Goal: Information Seeking & Learning: Learn about a topic

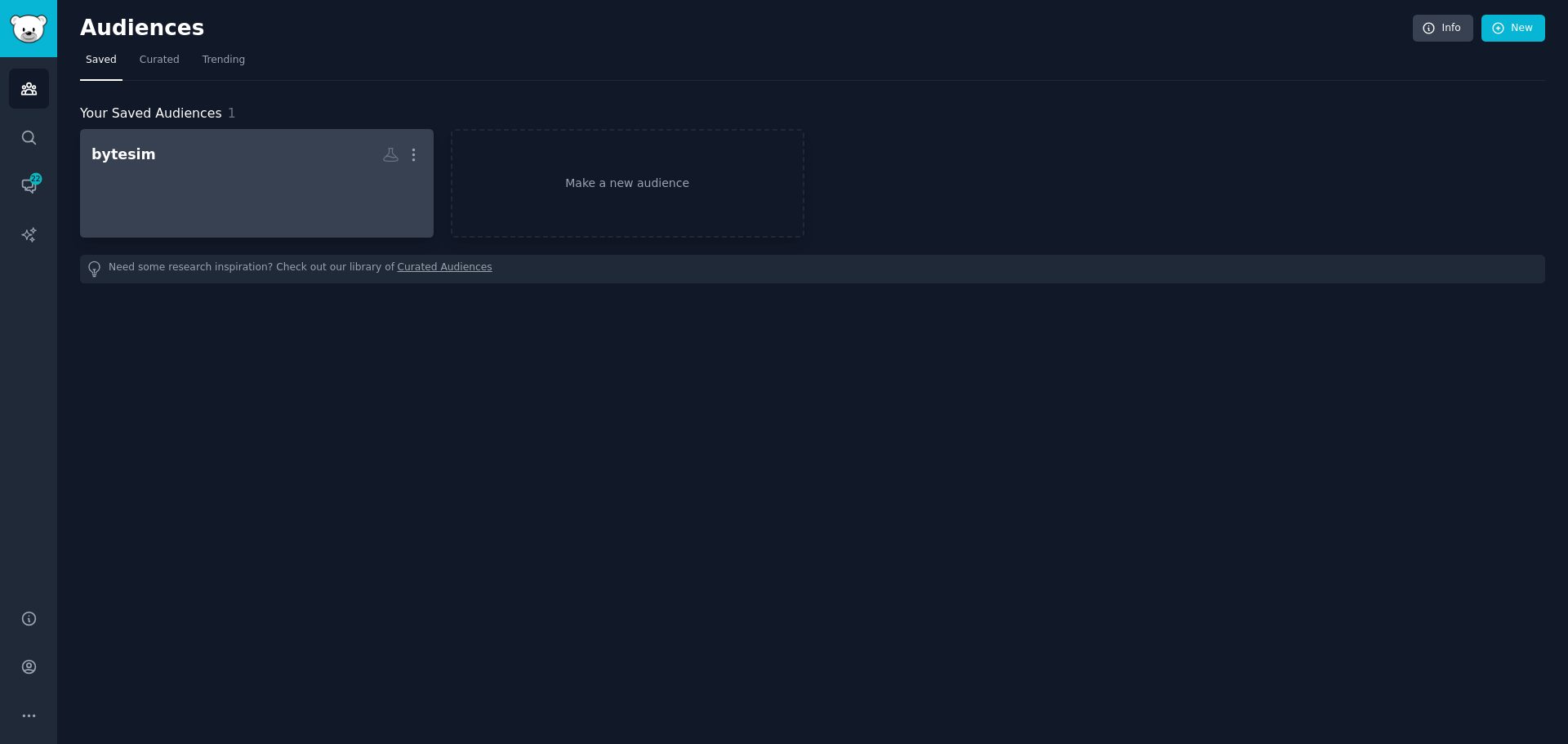
click at [166, 159] on h2 "bytesim More" at bounding box center [257, 155] width 331 height 29
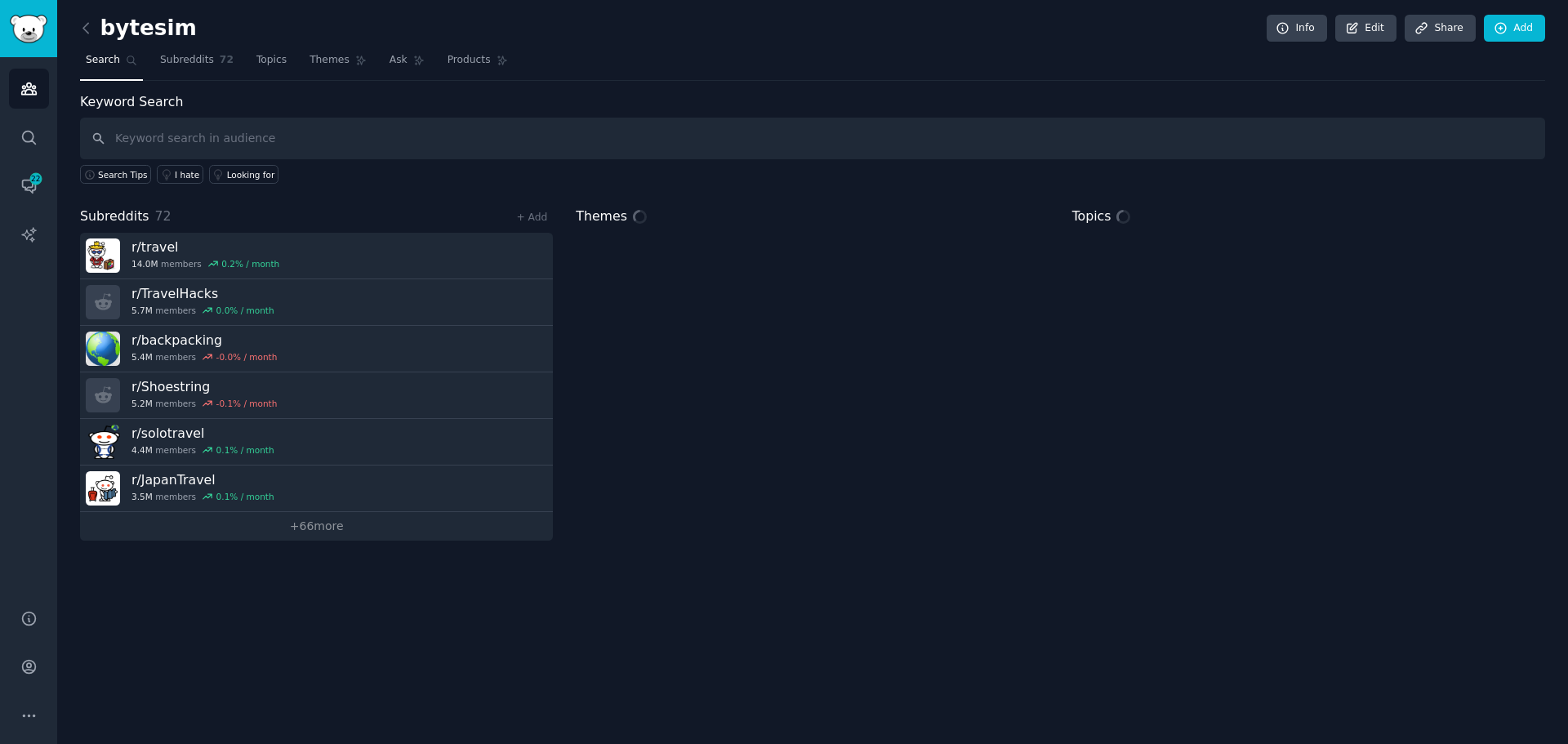
click at [190, 138] on input "text" at bounding box center [812, 139] width 1465 height 42
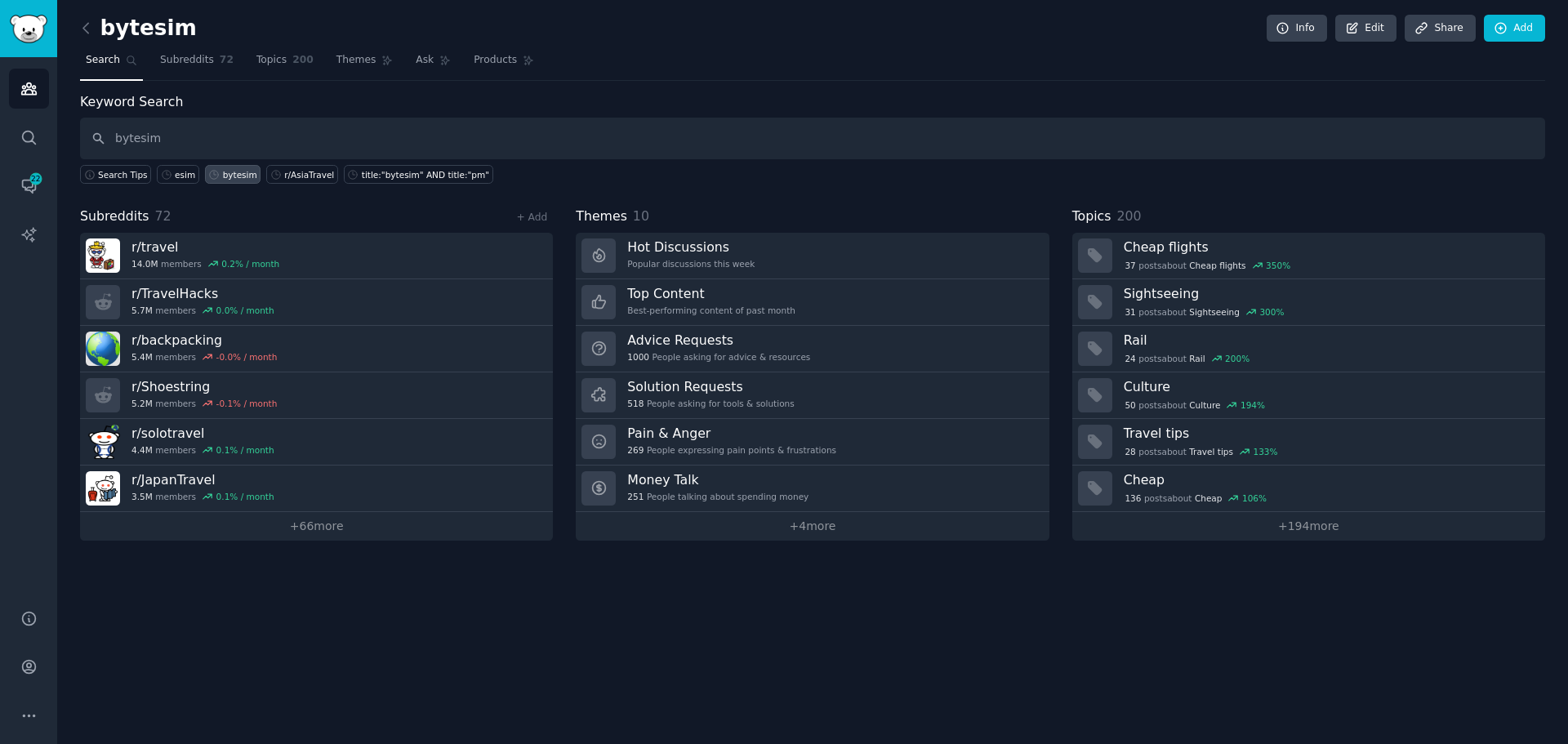
type input "bytesim"
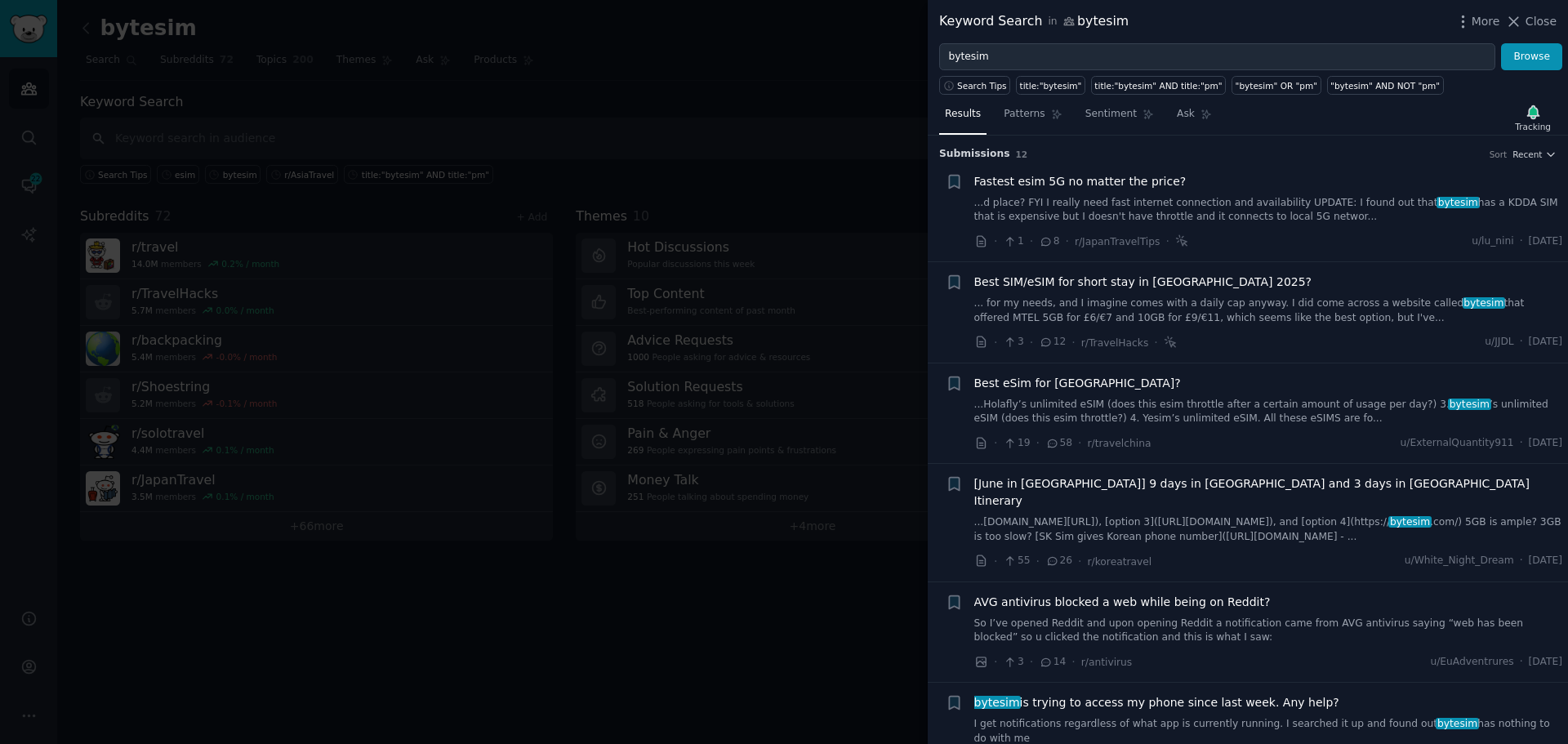
click at [859, 389] on div at bounding box center [784, 372] width 1568 height 744
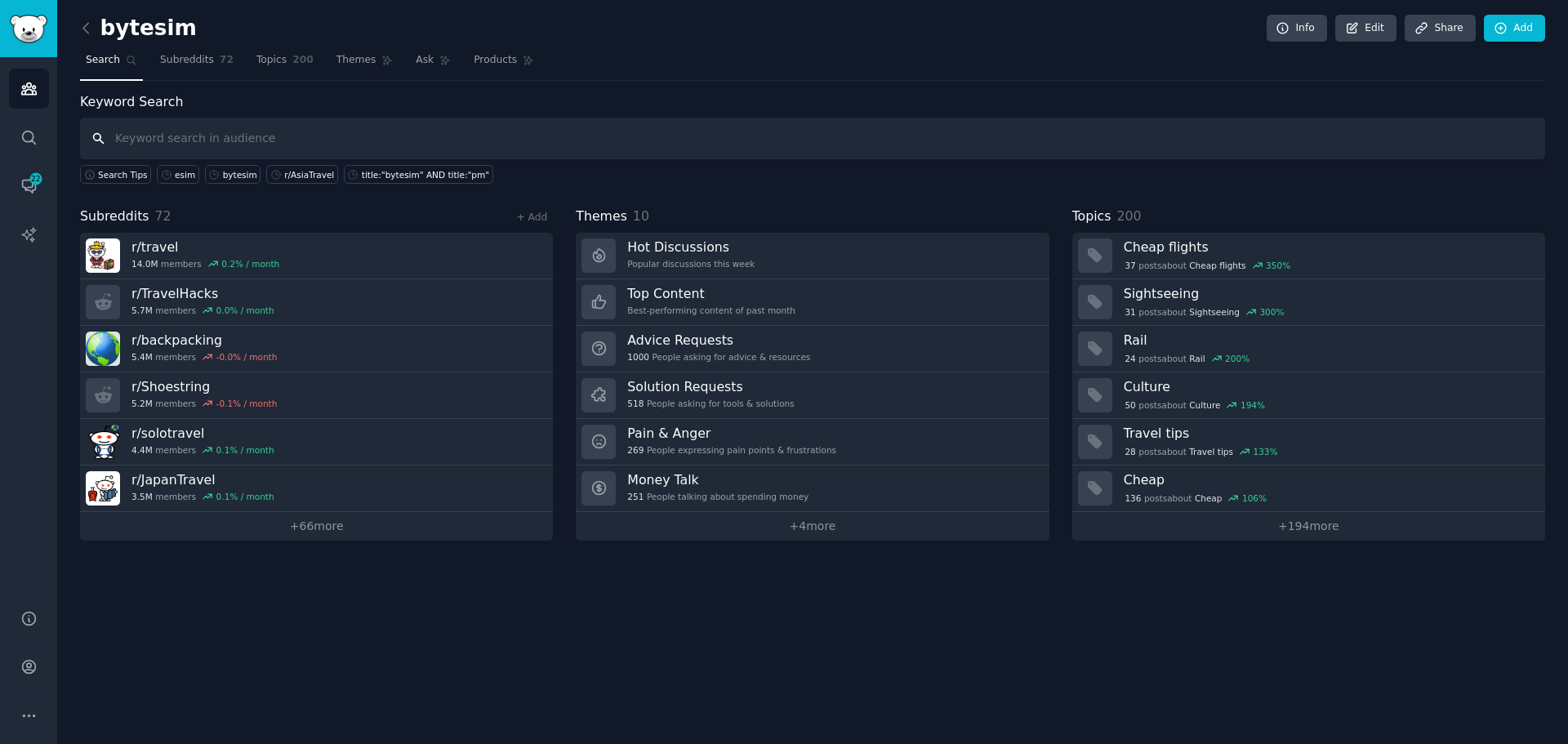
click at [193, 136] on input "text" at bounding box center [812, 139] width 1465 height 42
